Goal: Task Accomplishment & Management: Use online tool/utility

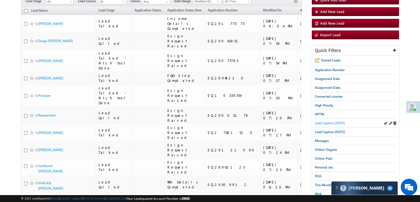
click at [335, 122] on span "Lead Capture [DATE]" at bounding box center [330, 123] width 30 height 4
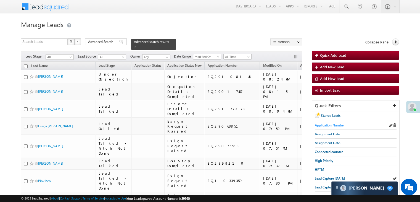
click at [328, 125] on span "Application Number" at bounding box center [330, 125] width 30 height 4
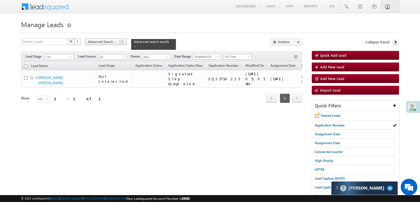
click at [119, 42] on span at bounding box center [121, 42] width 4 height 4
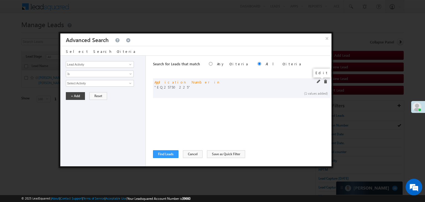
click at [318, 80] on span at bounding box center [318, 82] width 4 height 4
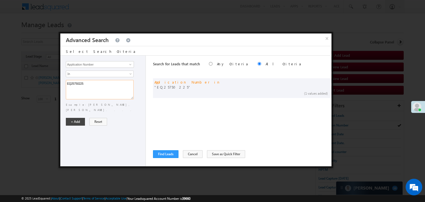
click at [129, 86] on textarea "EQ25750225" at bounding box center [100, 89] width 68 height 19
paste textarea "8968965 Anshul Yadav EQ28211468 Anshul Yadav EQ28602579 Anshul Yadav EQ27997189…"
type textarea "EQ28968965 Anshul Yadav EQ28211468 Anshul Yadav EQ28602579 Anshul Yadav EQ27997…"
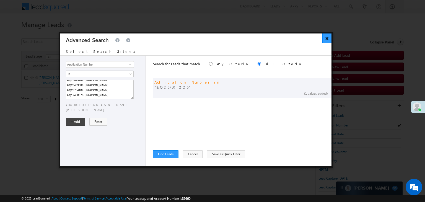
click at [325, 38] on button "×" at bounding box center [326, 38] width 9 height 10
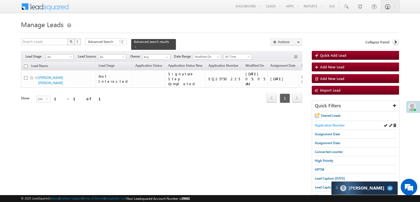
click at [327, 123] on span "Application Number" at bounding box center [330, 125] width 30 height 4
drag, startPoint x: 113, startPoint y: 40, endPoint x: 226, endPoint y: 100, distance: 127.8
click at [113, 40] on span "Advanced Search" at bounding box center [101, 41] width 27 height 5
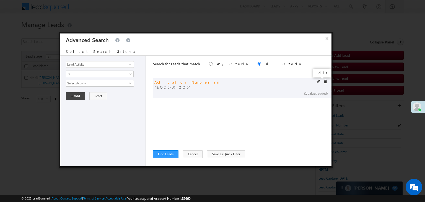
click at [318, 81] on span at bounding box center [318, 82] width 4 height 4
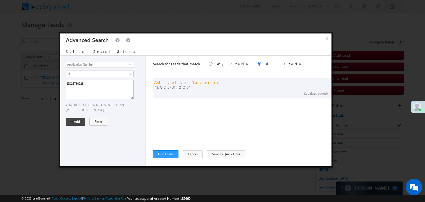
click at [106, 86] on textarea "EQ25750225" at bounding box center [100, 89] width 68 height 19
paste textarea "8968965 EQ28211468 EQ28602579 EQ27997189 EQ25687081 EQ28796156 EQ28280263 EQ193…"
type textarea "EQ28968965 EQ28211468 EQ28602579 EQ27997189 EQ25687081 EQ28796156 EQ28280263 EQ…"
click at [71, 118] on button "+ Add" at bounding box center [75, 122] width 19 height 8
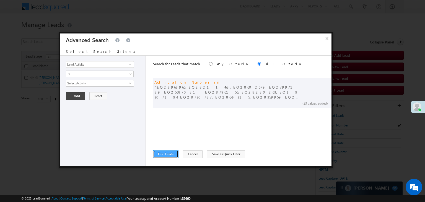
click at [161, 155] on button "Find Leads" at bounding box center [165, 154] width 25 height 8
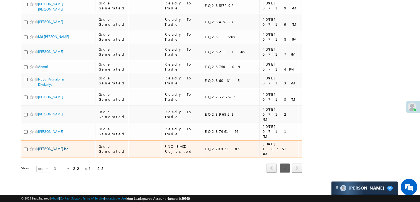
scroll to position [619, 0]
